Goal: Task Accomplishment & Management: Manage account settings

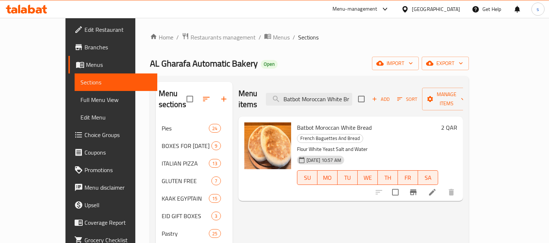
click at [390, 9] on icon at bounding box center [385, 9] width 9 height 9
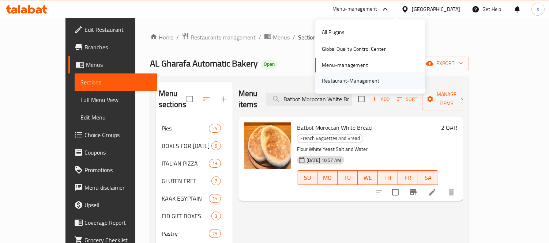
click at [372, 81] on div "Restaurant-Management" at bounding box center [350, 81] width 57 height 8
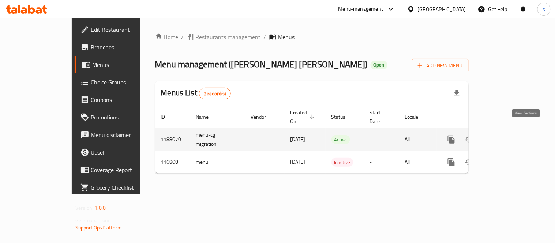
click at [507, 136] on icon "enhanced table" at bounding box center [504, 139] width 7 height 7
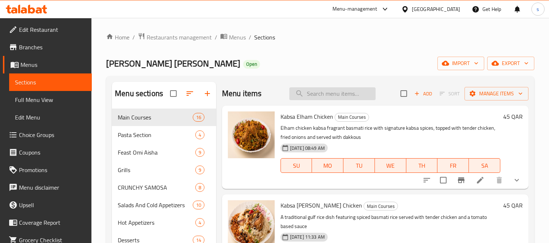
click at [352, 90] on input "search" at bounding box center [332, 93] width 86 height 13
paste input "Pasta Pink Sauce"
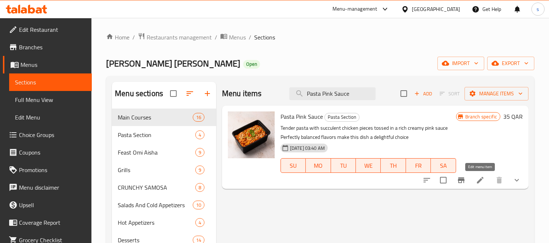
type input "Pasta Pink Sauce"
click at [479, 182] on icon at bounding box center [480, 180] width 7 height 7
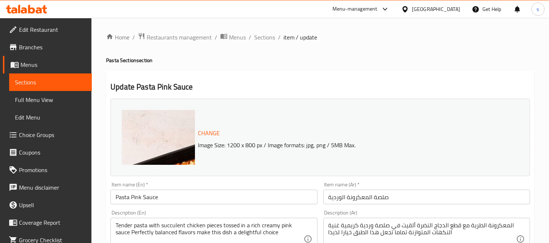
scroll to position [41, 0]
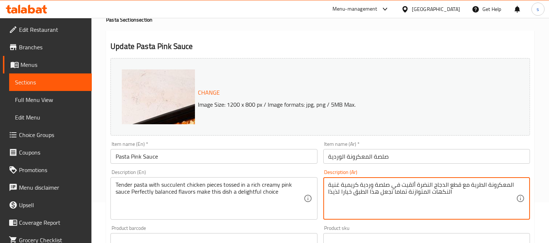
click at [427, 192] on textarea "المعكرونة الطرية مع قطع الدجاج النضرة ألقيت في صلصة وردية كريمية غنية النكهات ا…" at bounding box center [423, 198] width 188 height 35
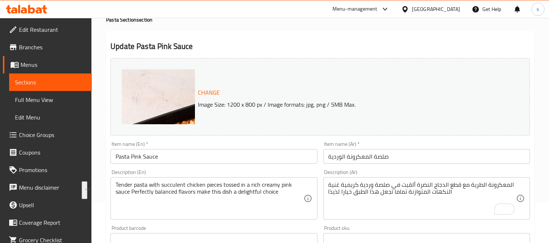
click at [455, 104] on p "Image Size: 1200 x 800 px / Image formats: jpg, png / 5MB Max." at bounding box center [344, 104] width 298 height 9
click at [27, 78] on span "Sections" at bounding box center [50, 82] width 71 height 9
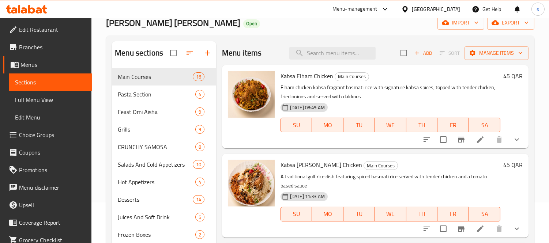
click at [408, 8] on icon at bounding box center [404, 9] width 5 height 6
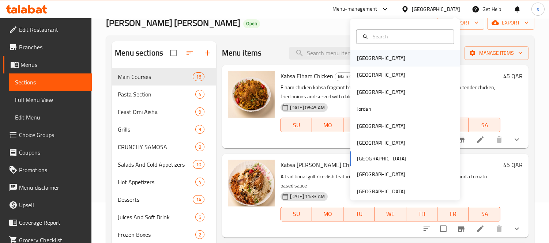
click at [357, 57] on div "[GEOGRAPHIC_DATA]" at bounding box center [381, 58] width 48 height 8
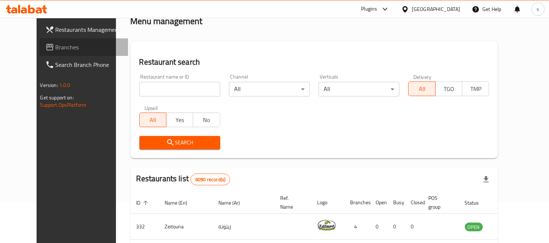
click at [56, 49] on span "Branches" at bounding box center [89, 47] width 67 height 9
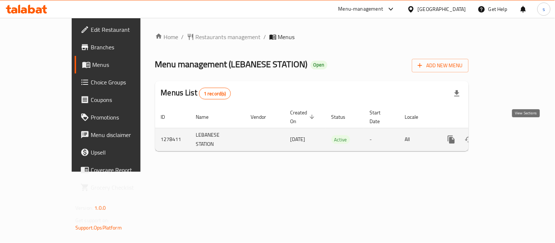
click at [509, 135] on icon "enhanced table" at bounding box center [504, 139] width 9 height 9
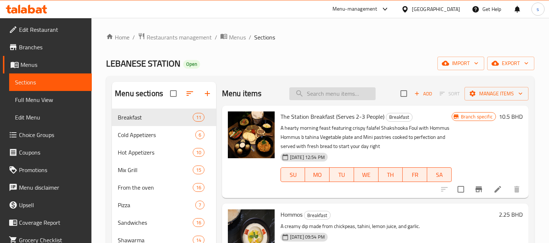
click at [319, 98] on input "search" at bounding box center [332, 93] width 86 height 13
paste input "Lahm Bi ajine Small Half KG"
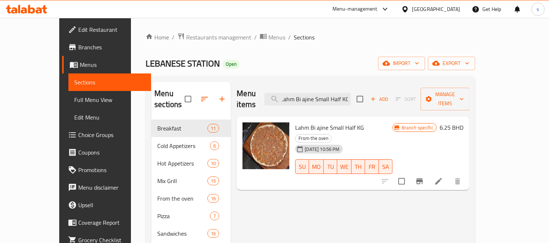
type input "Lahm Bi ajine Small Half KG"
click at [442, 178] on icon at bounding box center [438, 181] width 7 height 7
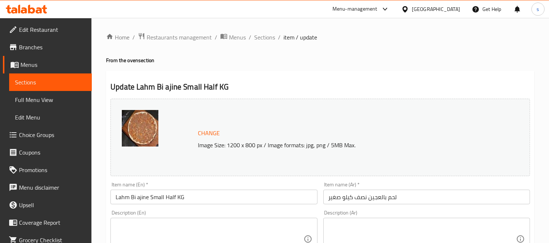
scroll to position [41, 0]
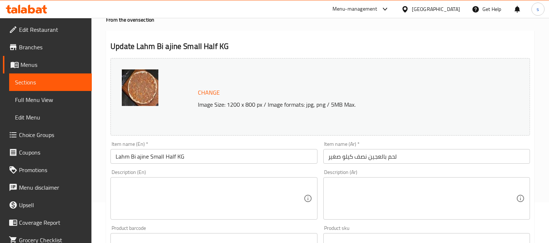
click at [503, 103] on div "Change Image Size: 1200 x 800 px / Image formats: jpg, png / 5MB Max." at bounding box center [320, 97] width 420 height 78
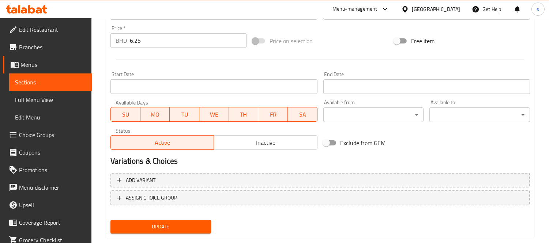
scroll to position [283, 0]
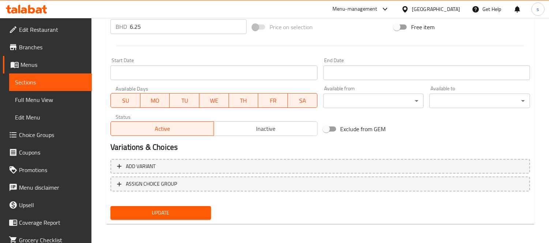
click at [390, 9] on icon at bounding box center [385, 9] width 9 height 9
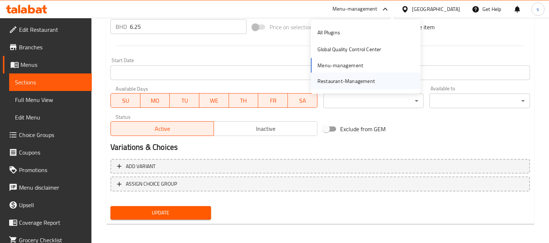
click at [359, 80] on div "Restaurant-Management" at bounding box center [346, 81] width 57 height 8
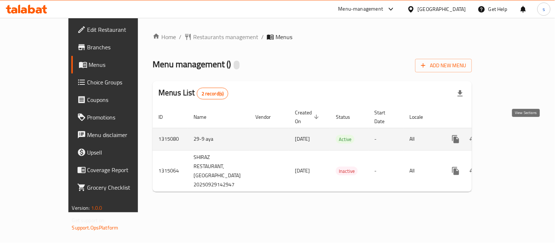
click at [513, 135] on icon "enhanced table" at bounding box center [508, 139] width 9 height 9
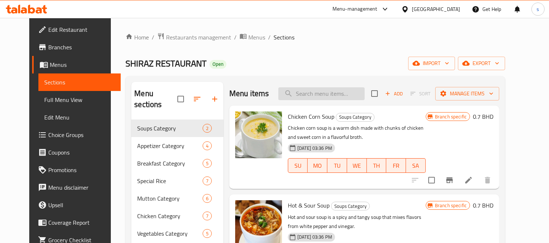
click at [322, 98] on input "search" at bounding box center [321, 93] width 86 height 13
paste input "7up"
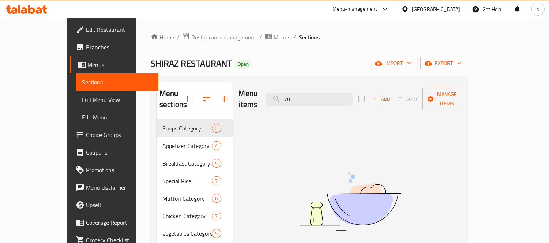
type input "7"
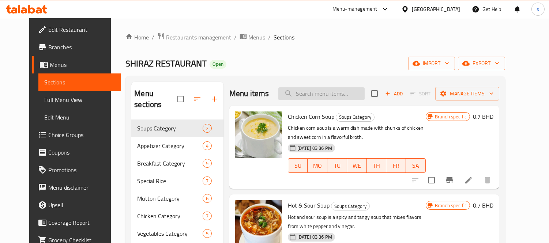
click at [337, 92] on input "search" at bounding box center [321, 93] width 86 height 13
paste input "Sprite"
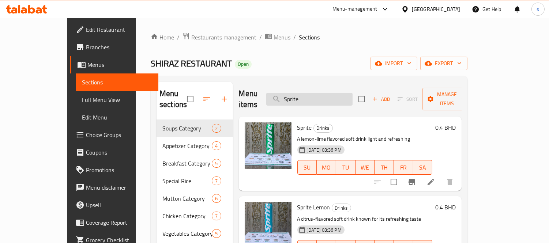
click at [347, 95] on input "Sprite" at bounding box center [309, 99] width 86 height 13
type input "S"
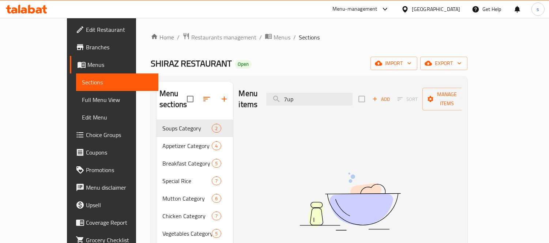
type input "7up"
drag, startPoint x: 334, startPoint y: 90, endPoint x: 300, endPoint y: 94, distance: 33.8
click at [300, 94] on input "7up" at bounding box center [309, 99] width 86 height 13
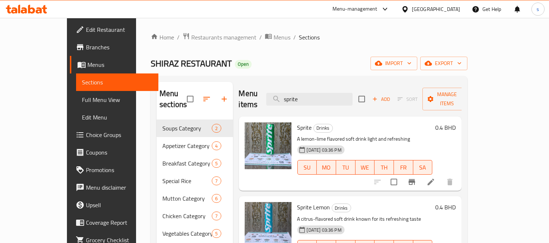
type input "sprite"
click at [427, 123] on h6 "Sprite Drinks" at bounding box center [364, 128] width 135 height 10
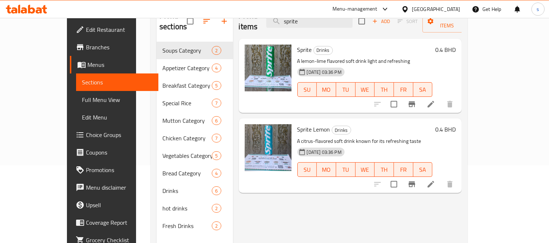
scroll to position [81, 0]
